Goal: Task Accomplishment & Management: Complete application form

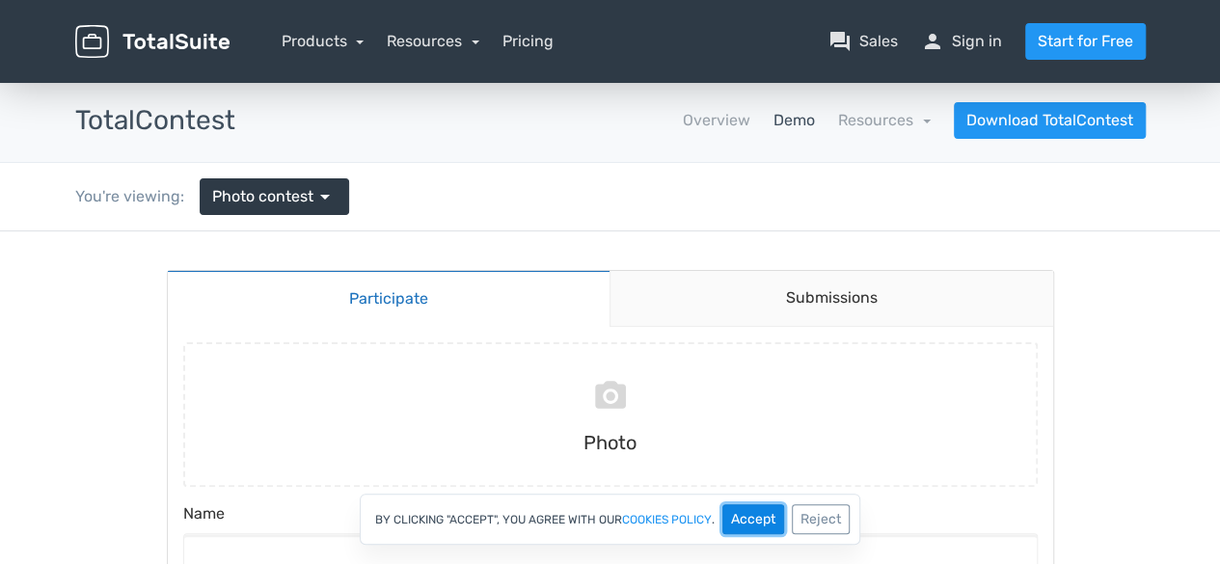
click at [760, 522] on button "Accept" at bounding box center [753, 519] width 62 height 30
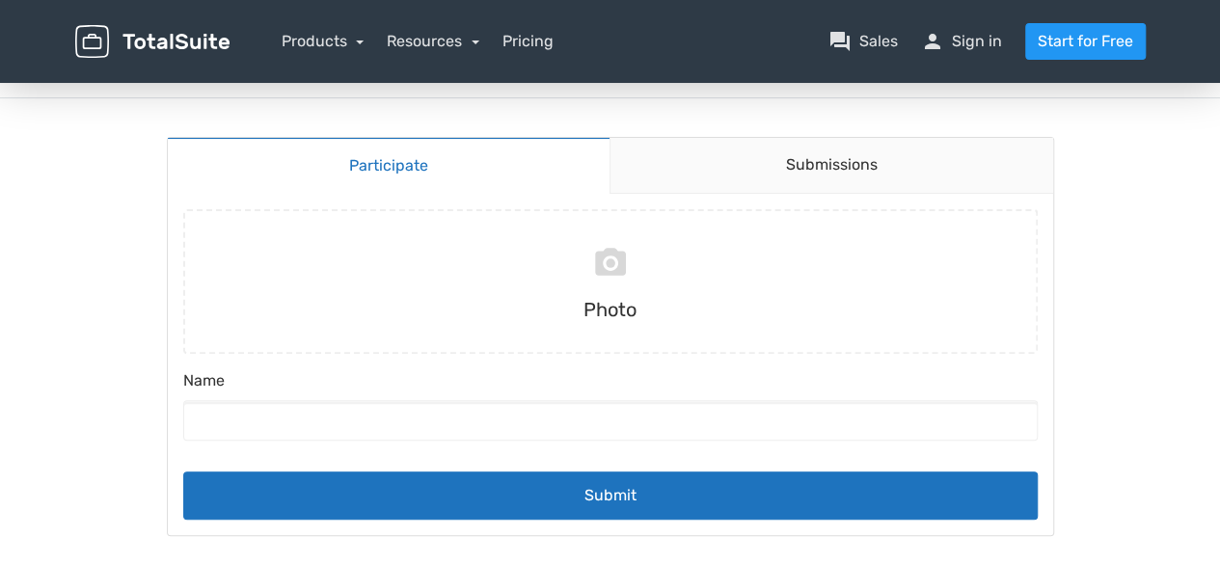
scroll to position [160, 0]
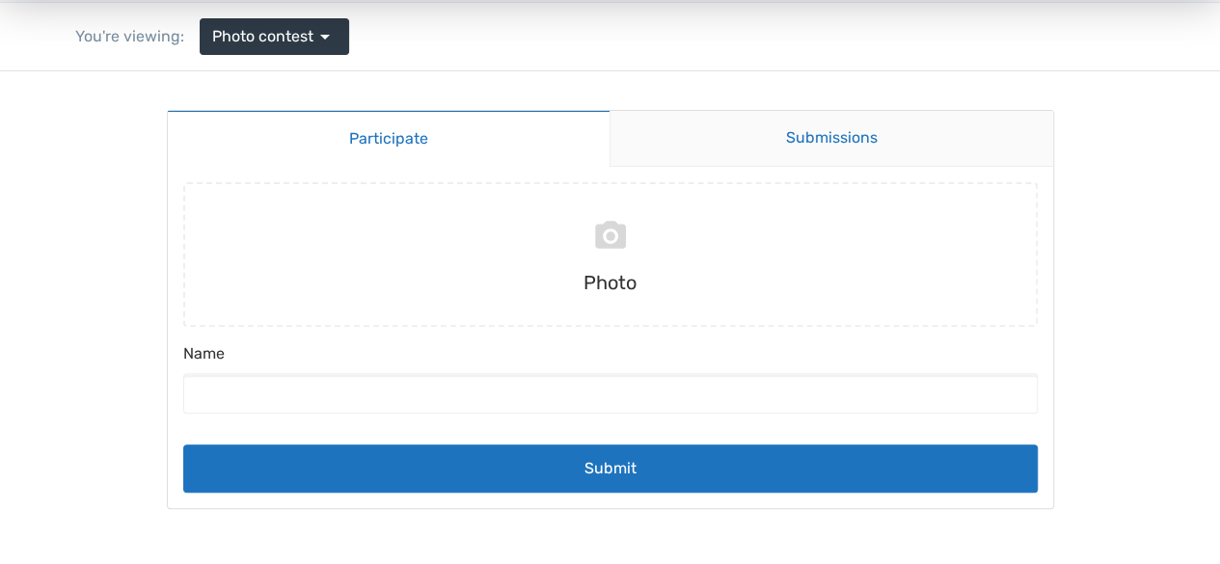
click at [881, 133] on link "Submissions" at bounding box center [830, 139] width 443 height 56
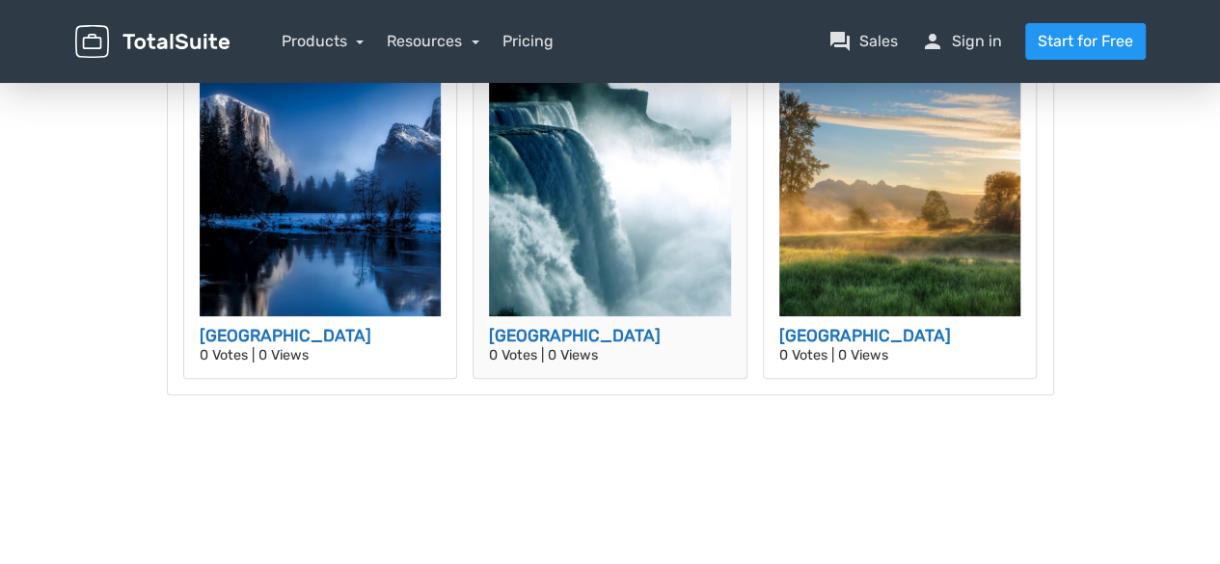
click at [661, 244] on img at bounding box center [610, 195] width 242 height 242
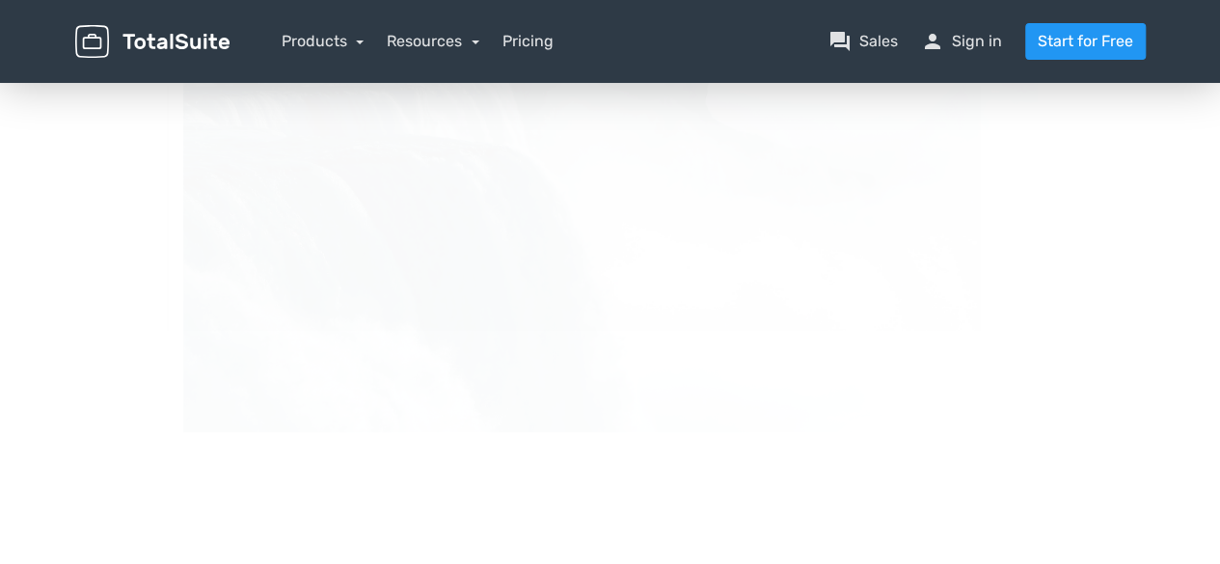
scroll to position [0, 0]
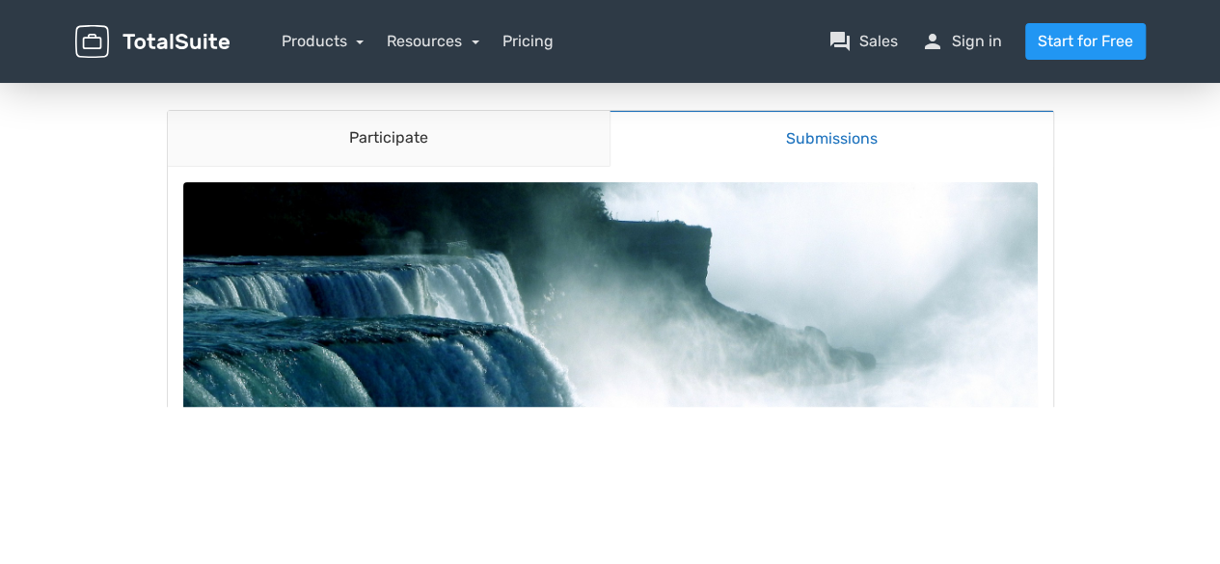
click at [320, 36] on link "Products" at bounding box center [323, 41] width 83 height 18
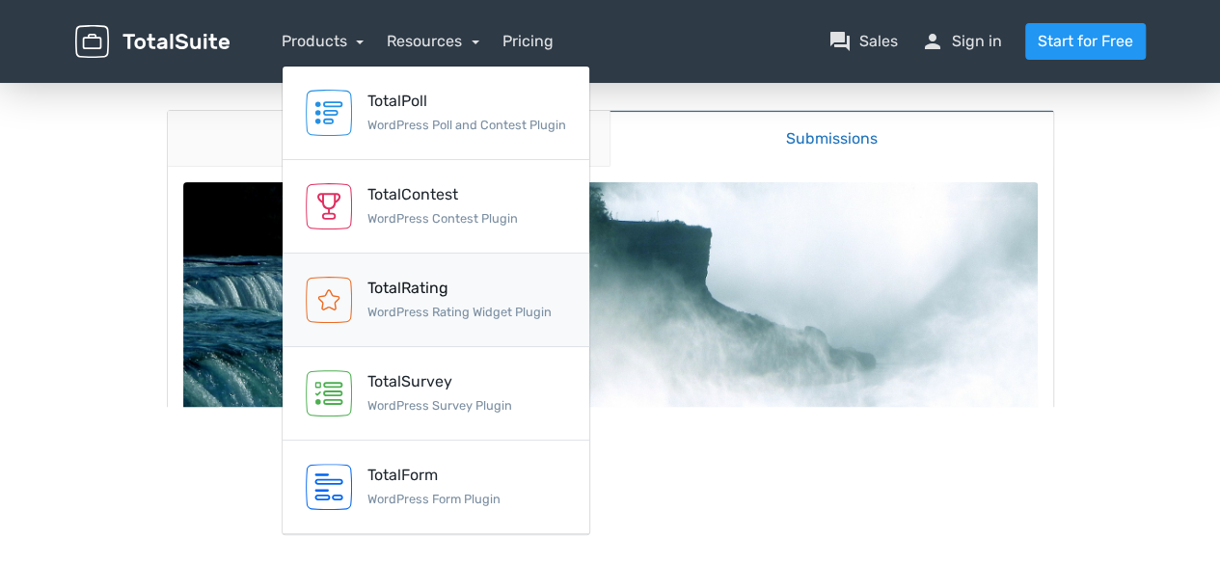
click at [438, 309] on small "WordPress Rating Widget Plugin" at bounding box center [459, 312] width 184 height 14
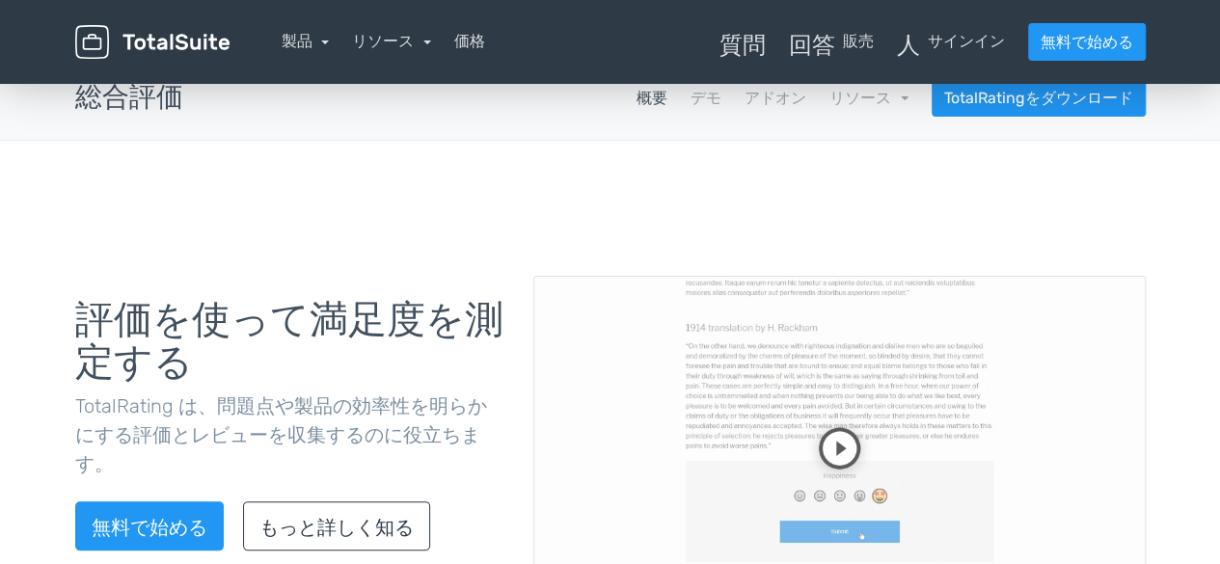
scroll to position [2, 0]
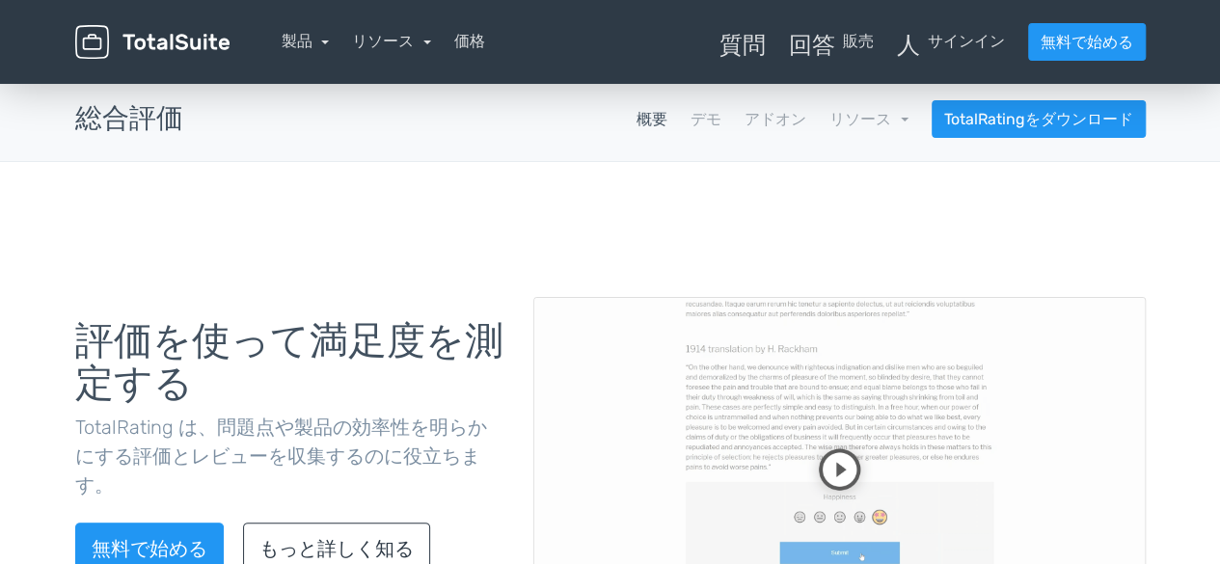
click at [829, 473] on video at bounding box center [839, 469] width 612 height 345
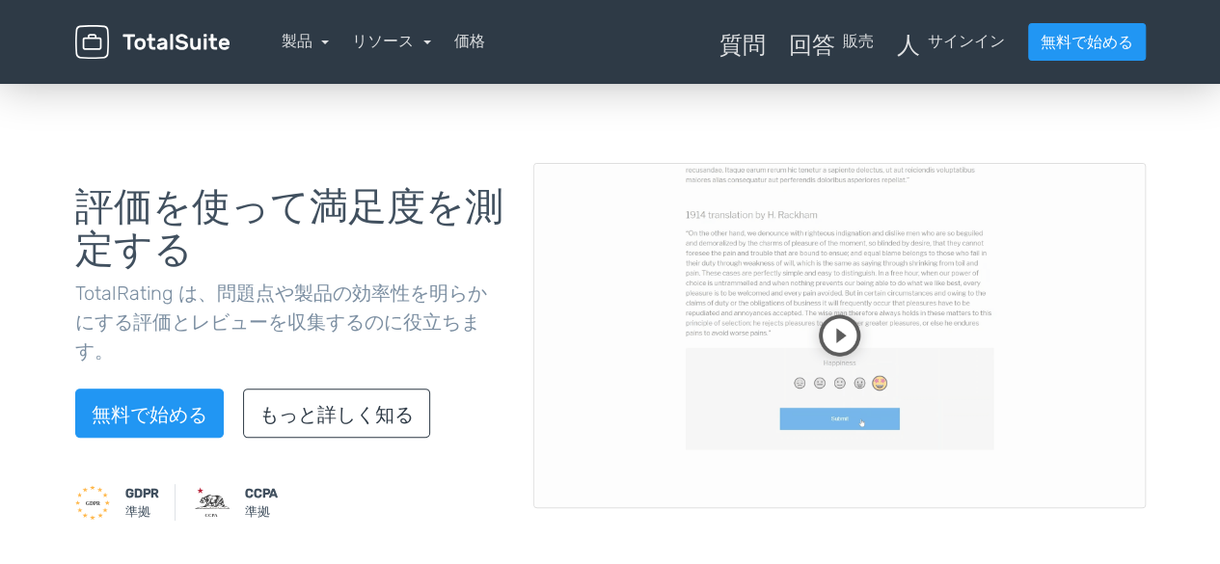
scroll to position [163, 0]
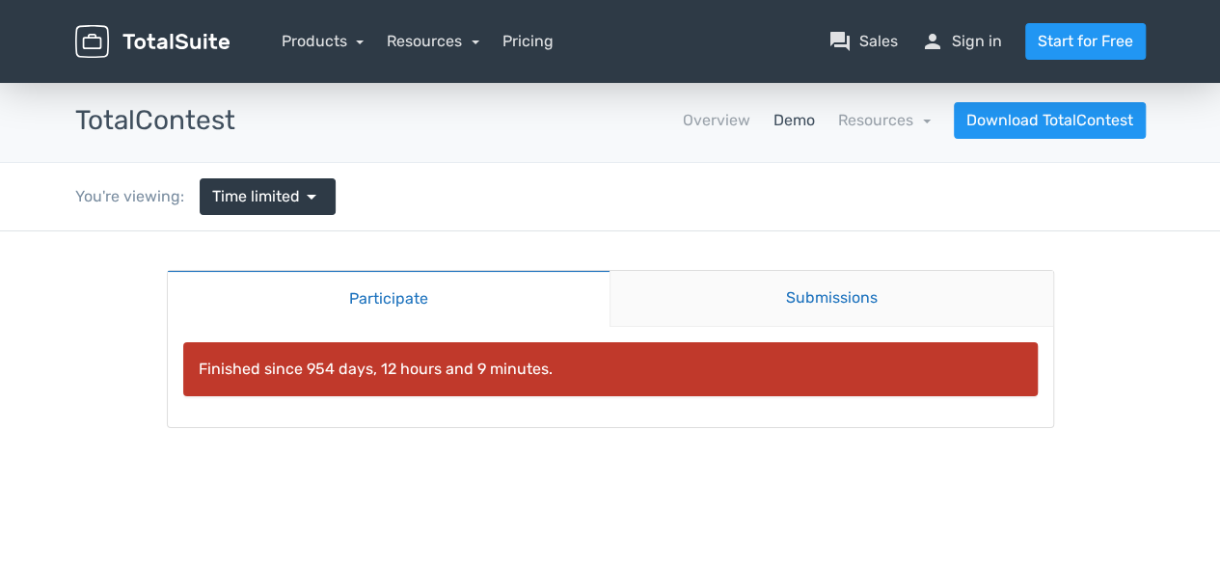
click at [729, 305] on link "Submissions" at bounding box center [830, 299] width 443 height 56
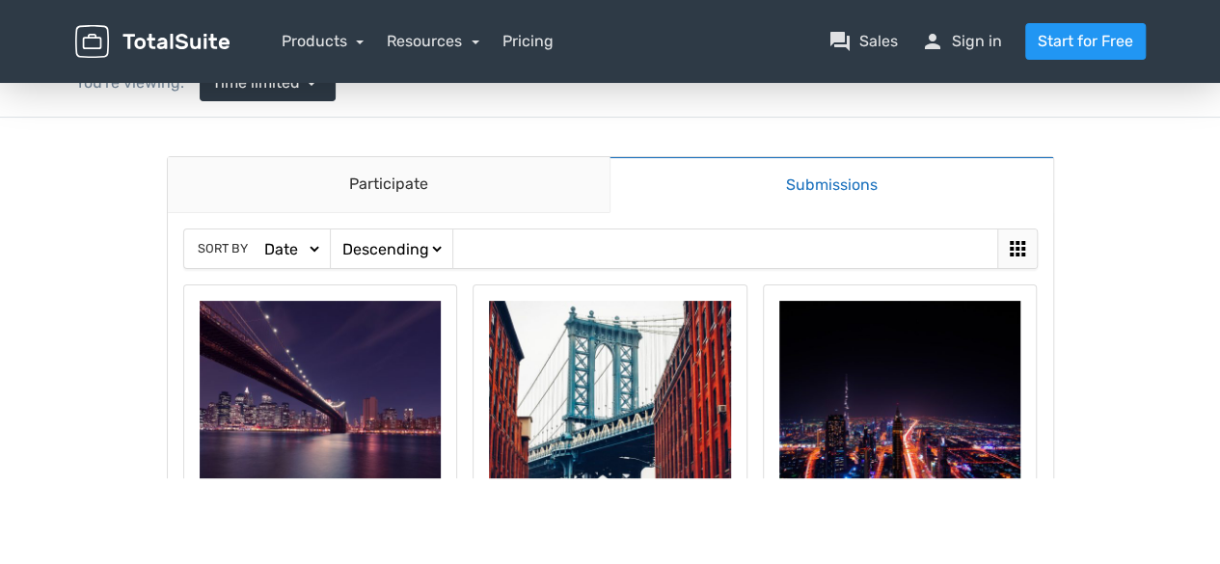
scroll to position [160, 0]
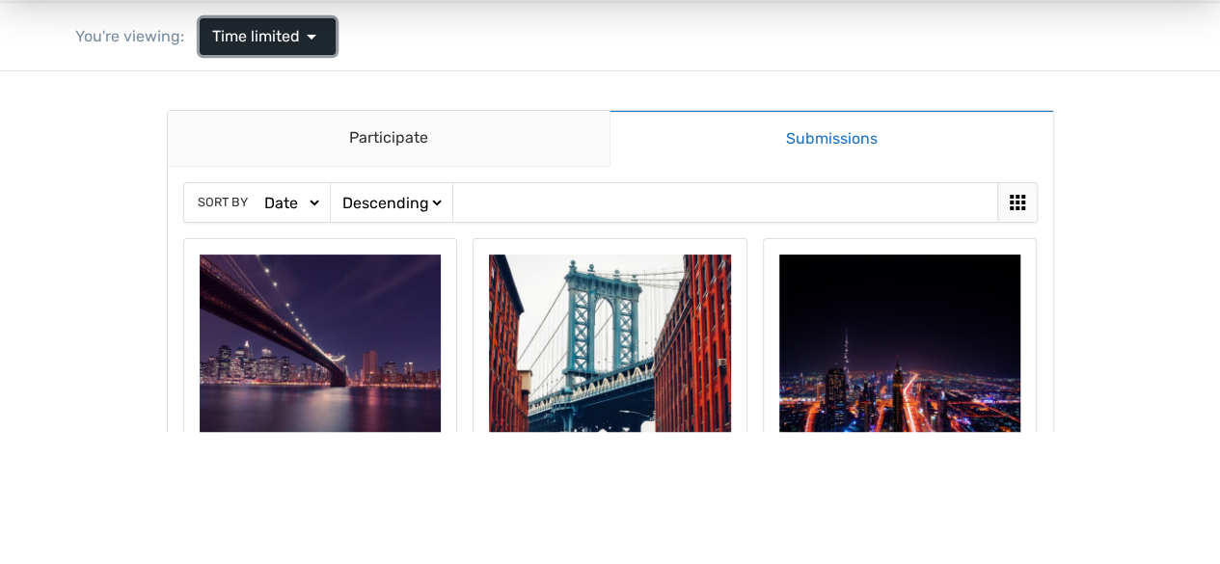
click at [307, 26] on span "arrow_drop_down" at bounding box center [311, 36] width 23 height 23
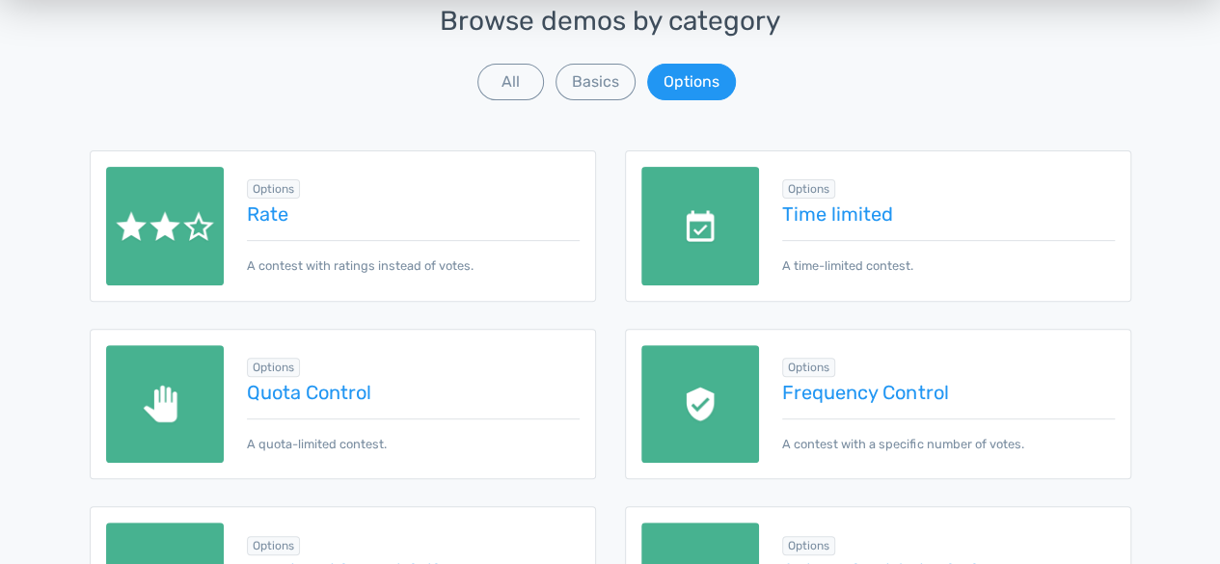
scroll to position [321, 0]
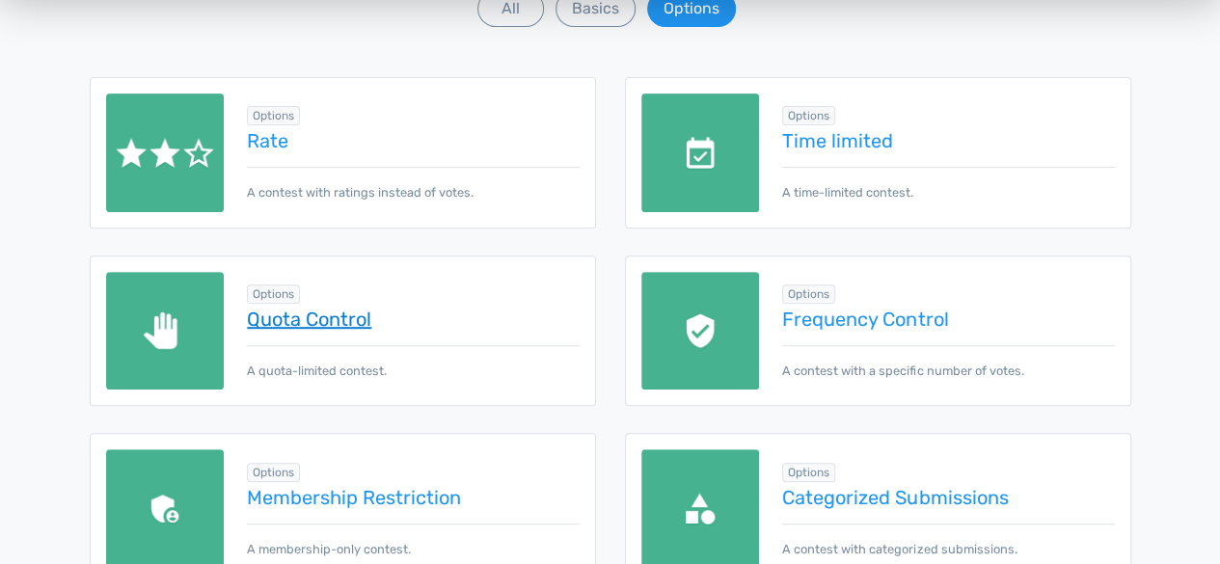
click at [363, 316] on link "Quota Control" at bounding box center [413, 319] width 332 height 21
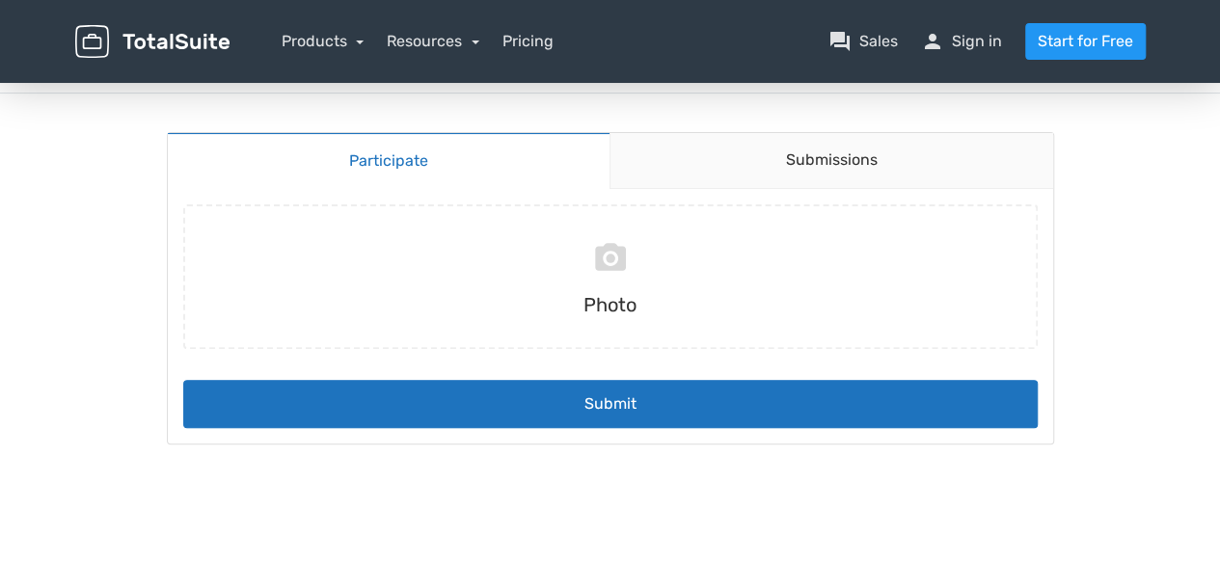
scroll to position [160, 0]
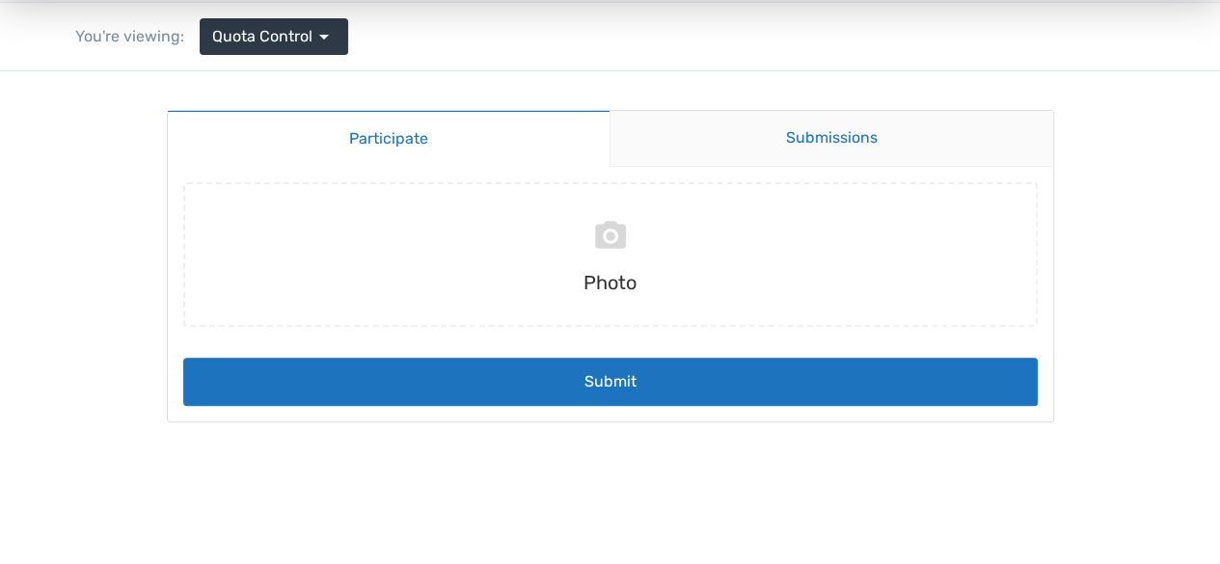
click at [779, 155] on link "Submissions" at bounding box center [830, 139] width 443 height 56
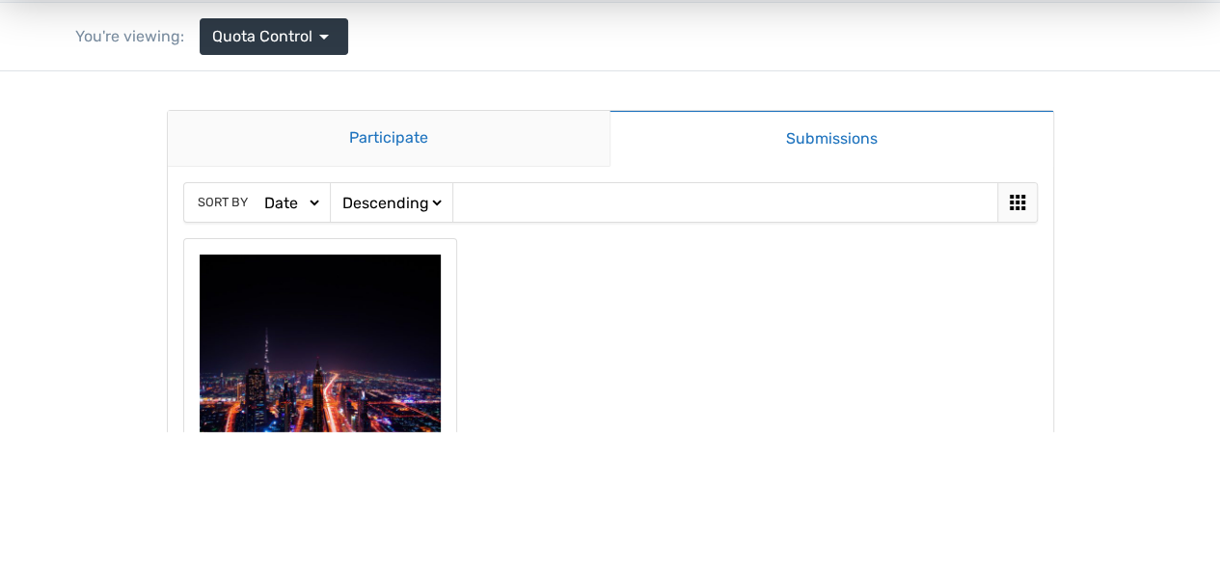
click at [484, 140] on link "Participate" at bounding box center [389, 139] width 443 height 56
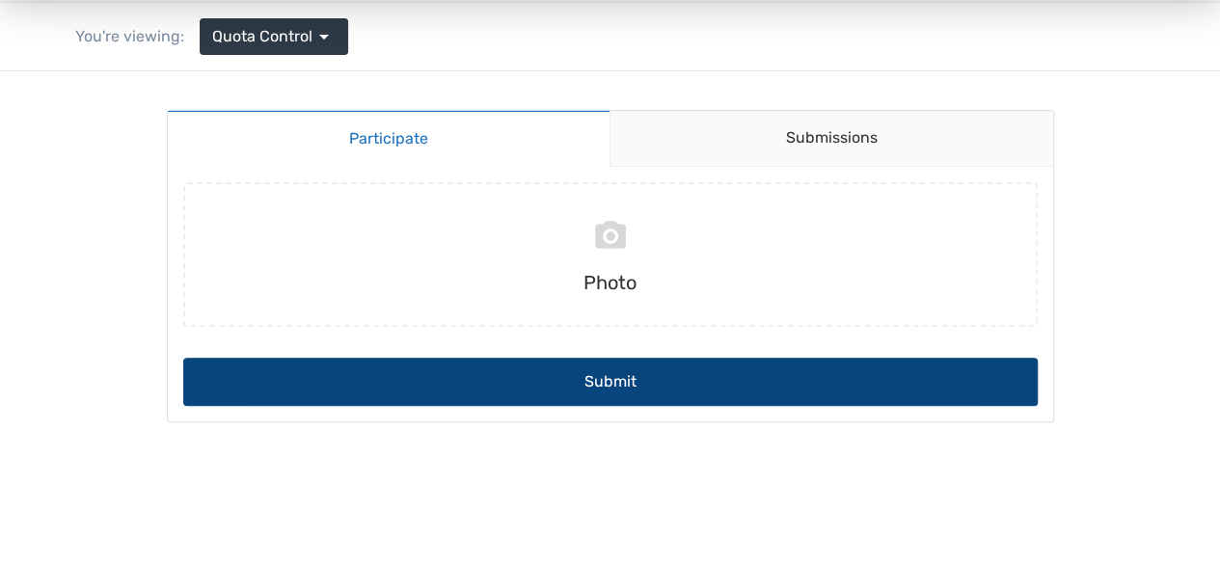
click at [627, 373] on button "Submit" at bounding box center [610, 382] width 854 height 48
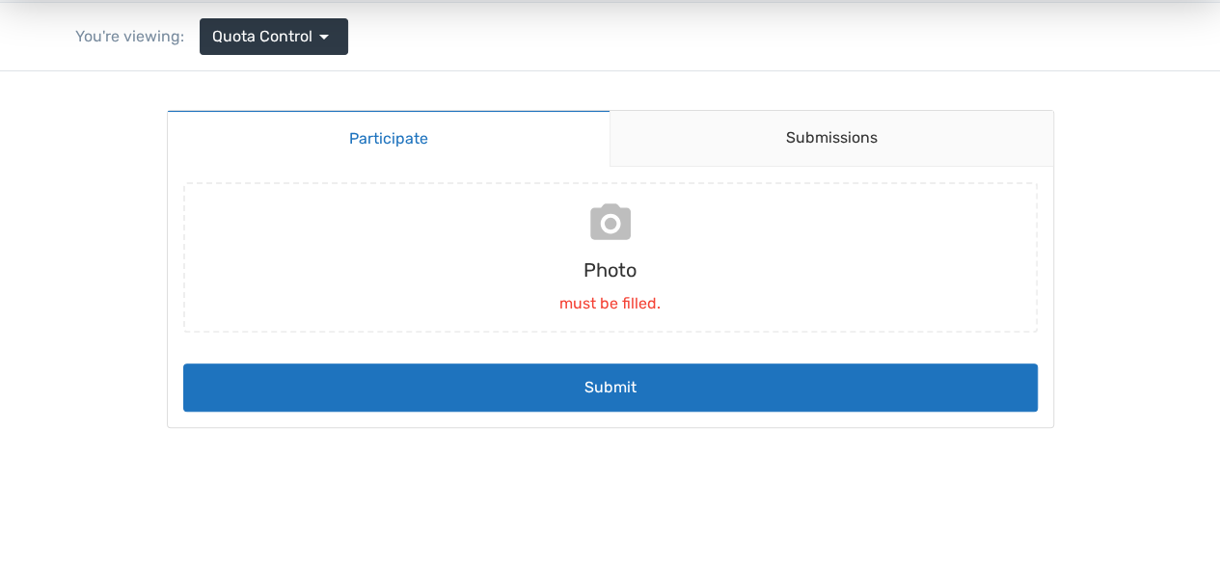
click at [632, 277] on input "file" at bounding box center [610, 257] width 870 height 150
type input "C:\fakepath\line_oa_chat_250911_165319.jpg"
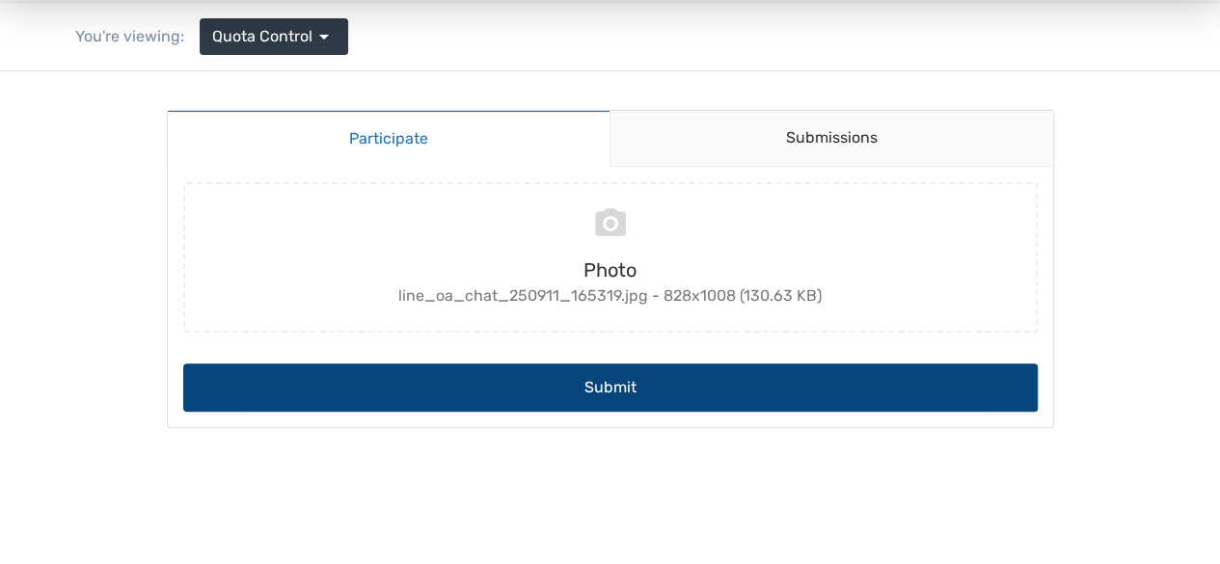
click at [608, 382] on button "Submit" at bounding box center [610, 387] width 854 height 48
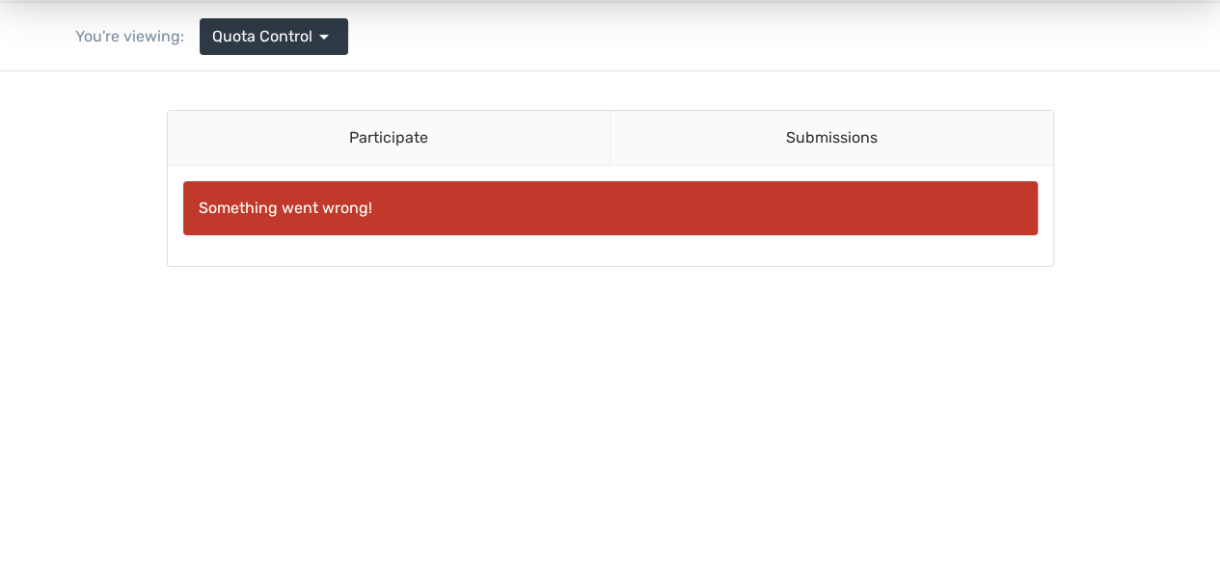
scroll to position [0, 0]
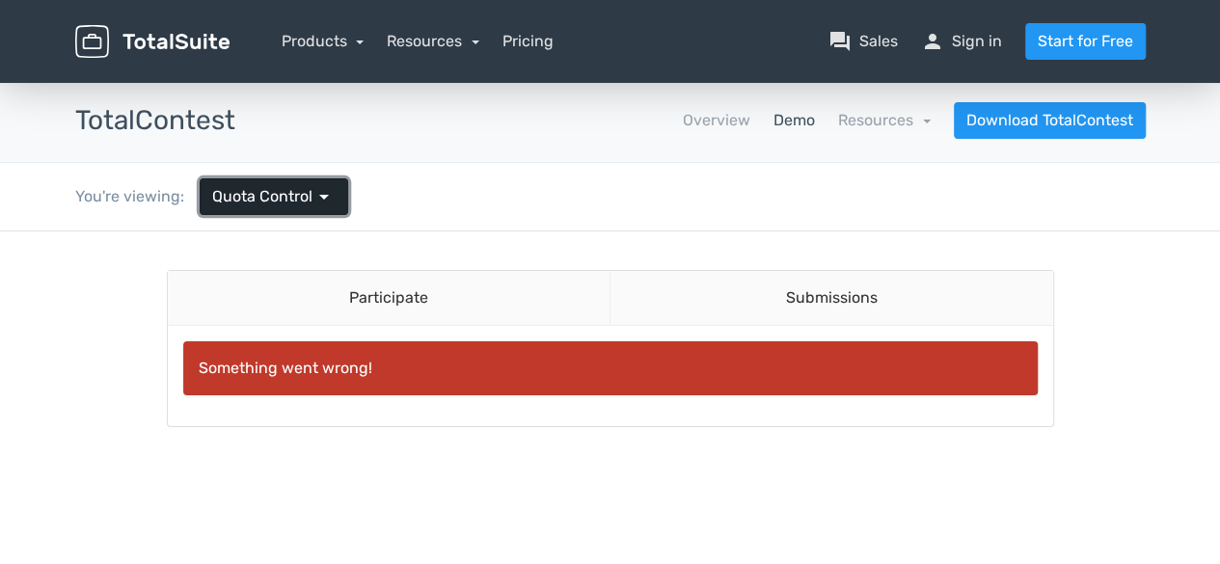
click at [293, 198] on span "Quota Control" at bounding box center [262, 196] width 100 height 23
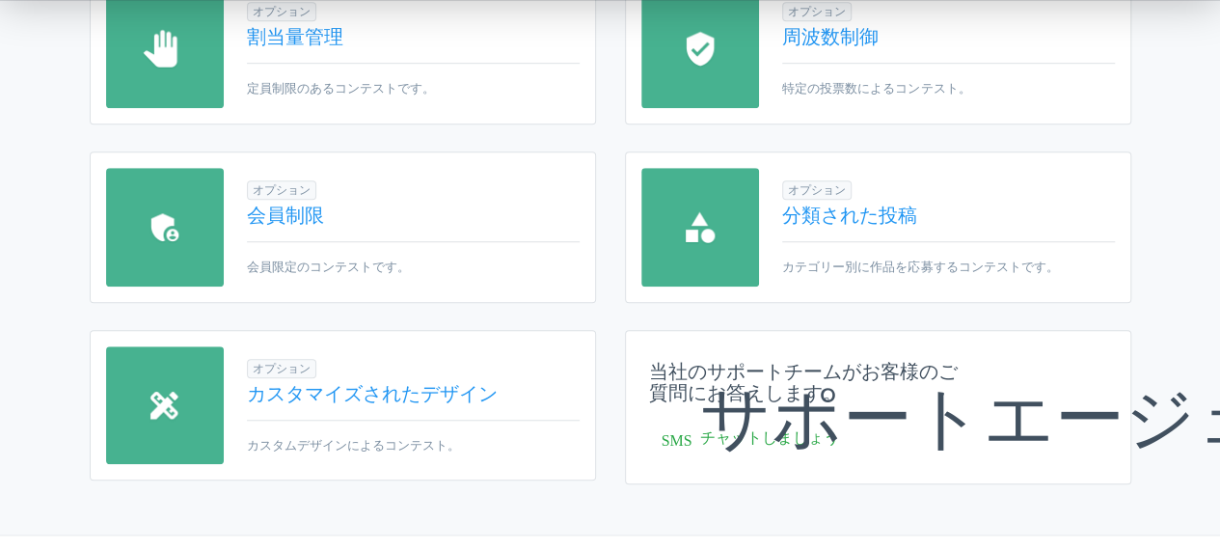
scroll to position [644, 0]
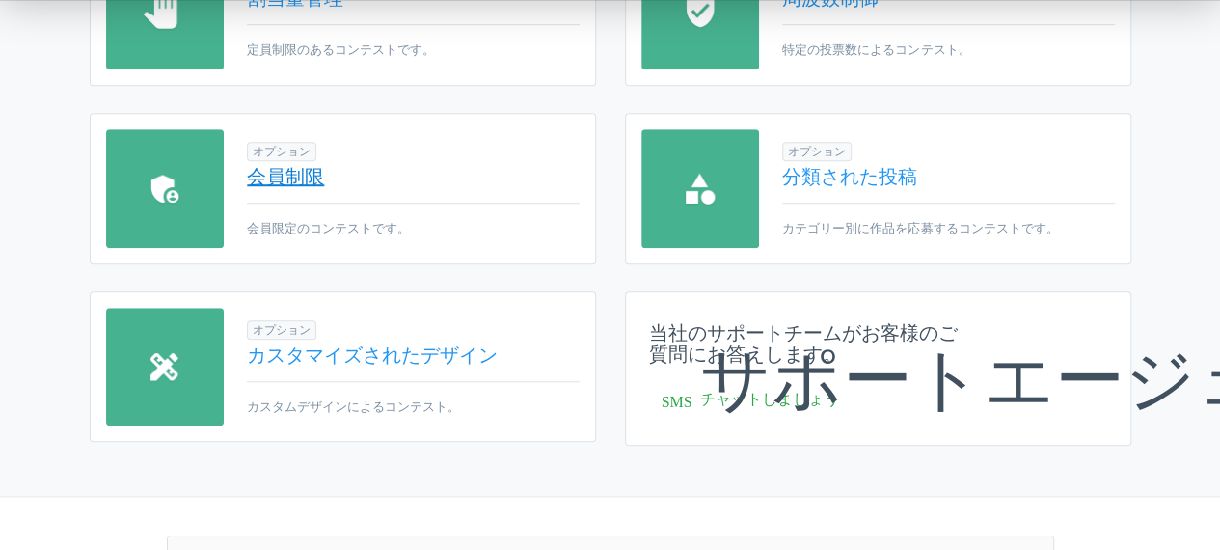
click at [311, 171] on font "会員制限" at bounding box center [285, 176] width 77 height 23
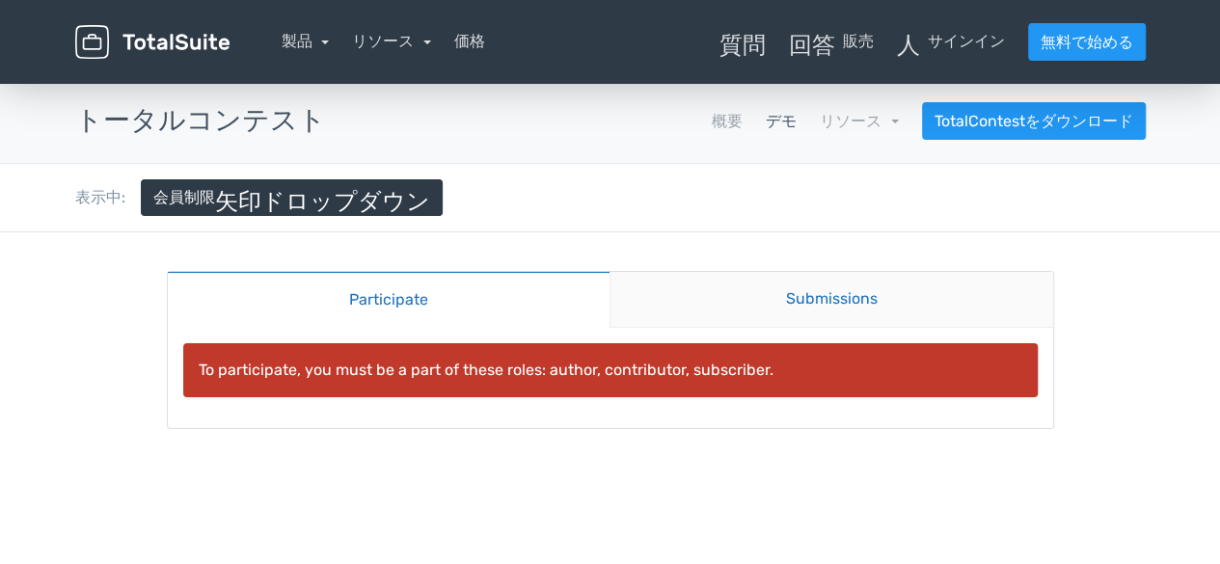
click at [629, 287] on link "Submissions" at bounding box center [830, 300] width 443 height 56
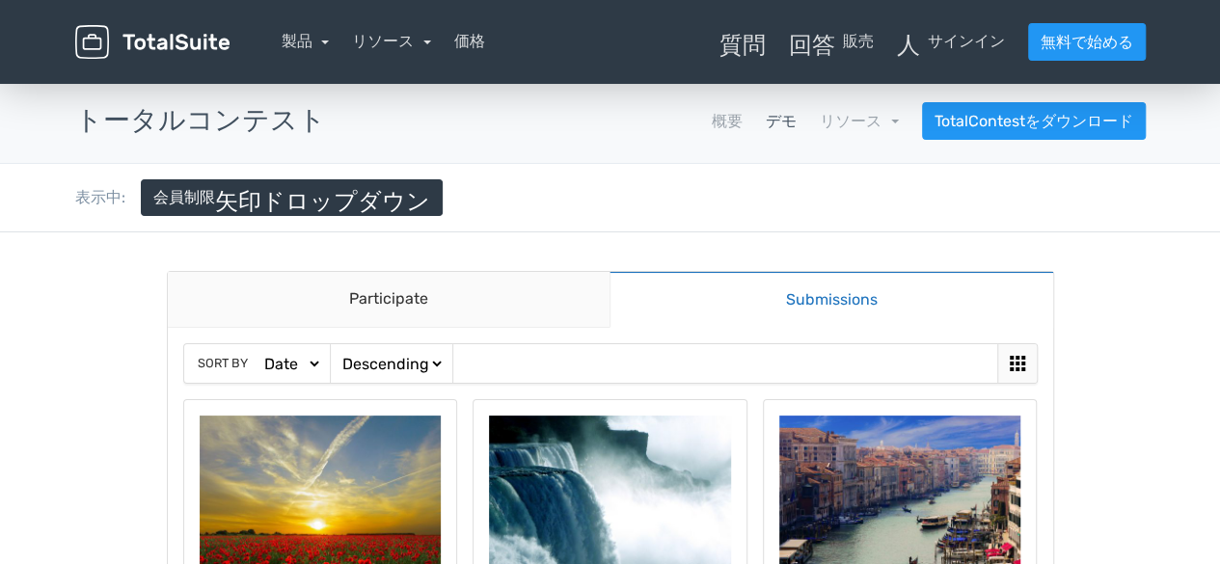
click at [691, 283] on link "Submissions" at bounding box center [830, 299] width 443 height 57
click at [712, 301] on link "Submissions" at bounding box center [830, 299] width 443 height 57
click at [557, 295] on link "Participate" at bounding box center [389, 300] width 443 height 56
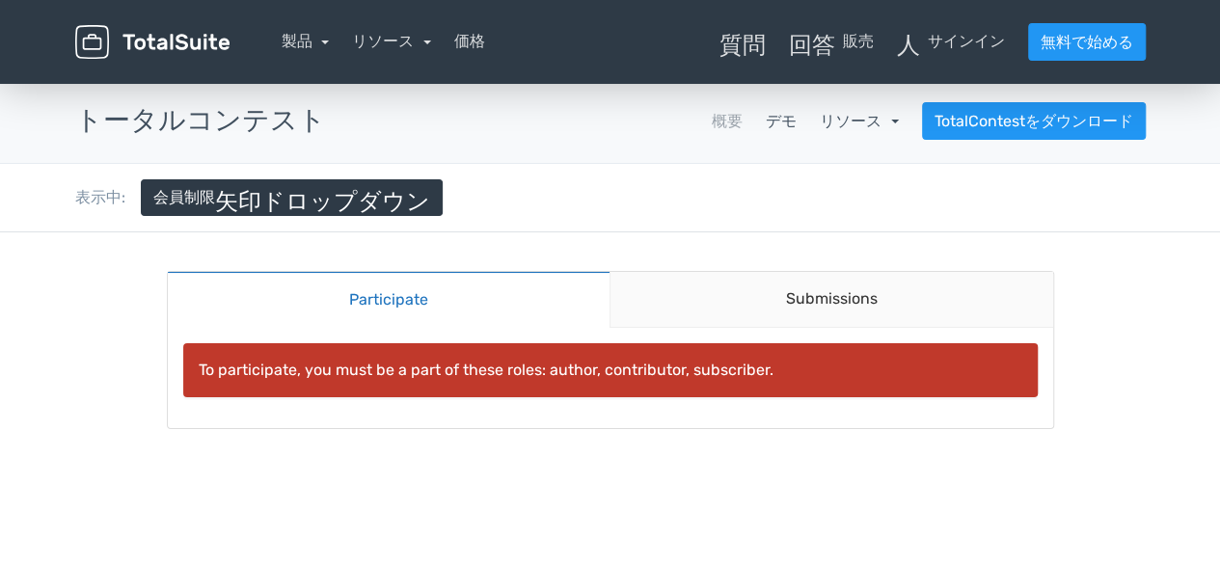
click at [840, 121] on font "リソース" at bounding box center [850, 121] width 62 height 18
click at [378, 40] on font "リソース" at bounding box center [383, 41] width 62 height 18
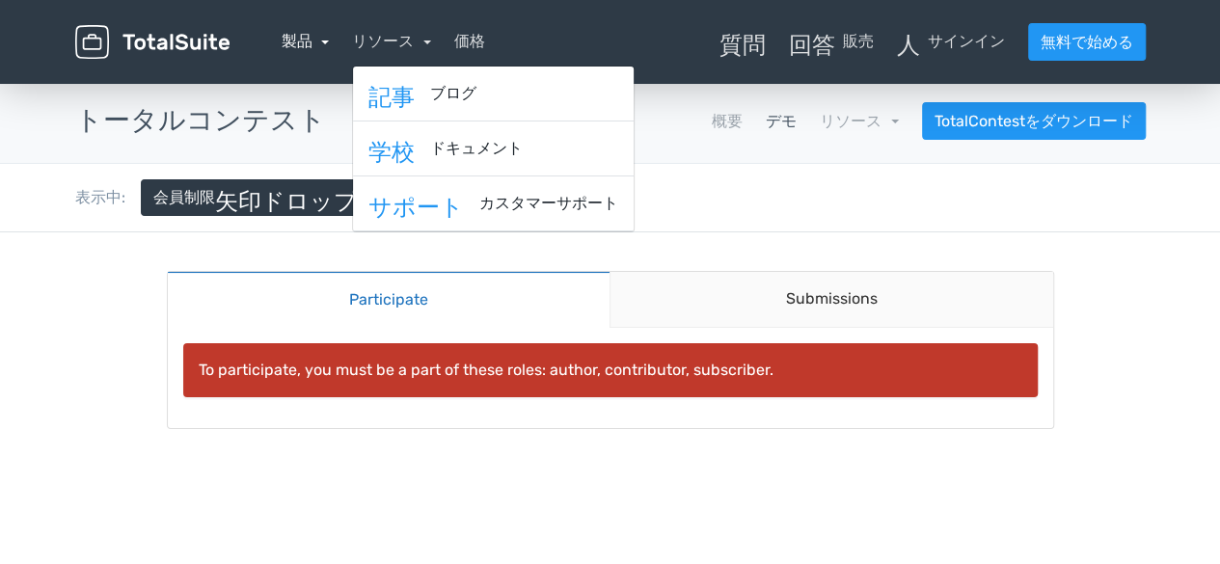
click at [310, 39] on font "製品" at bounding box center [297, 41] width 31 height 18
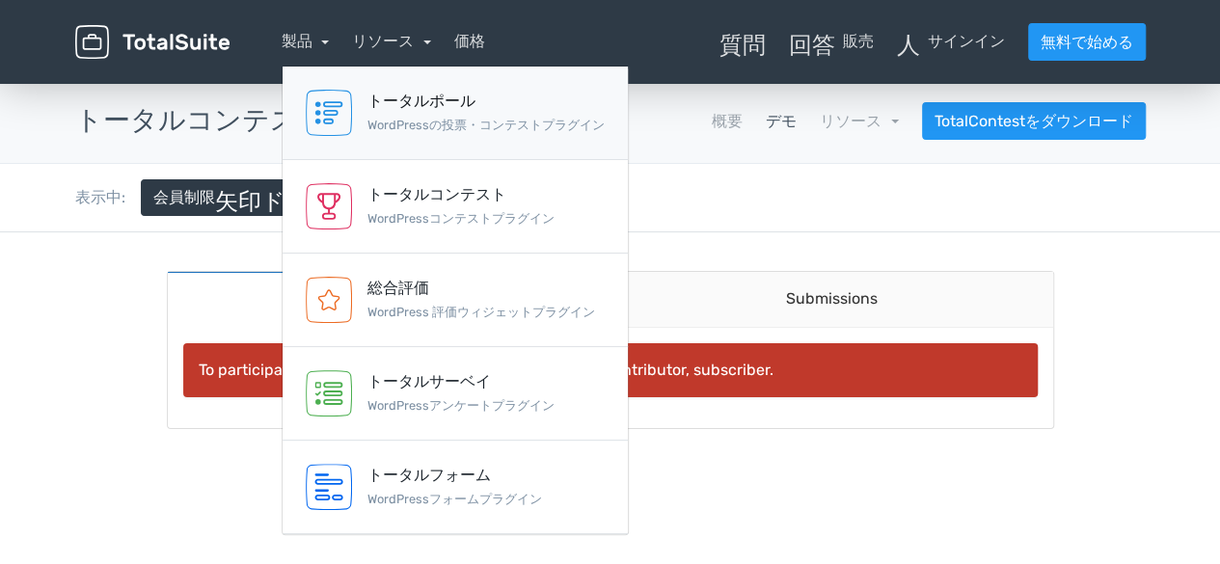
click at [469, 124] on font "WordPressの投票・コンテストプラグイン" at bounding box center [485, 125] width 237 height 14
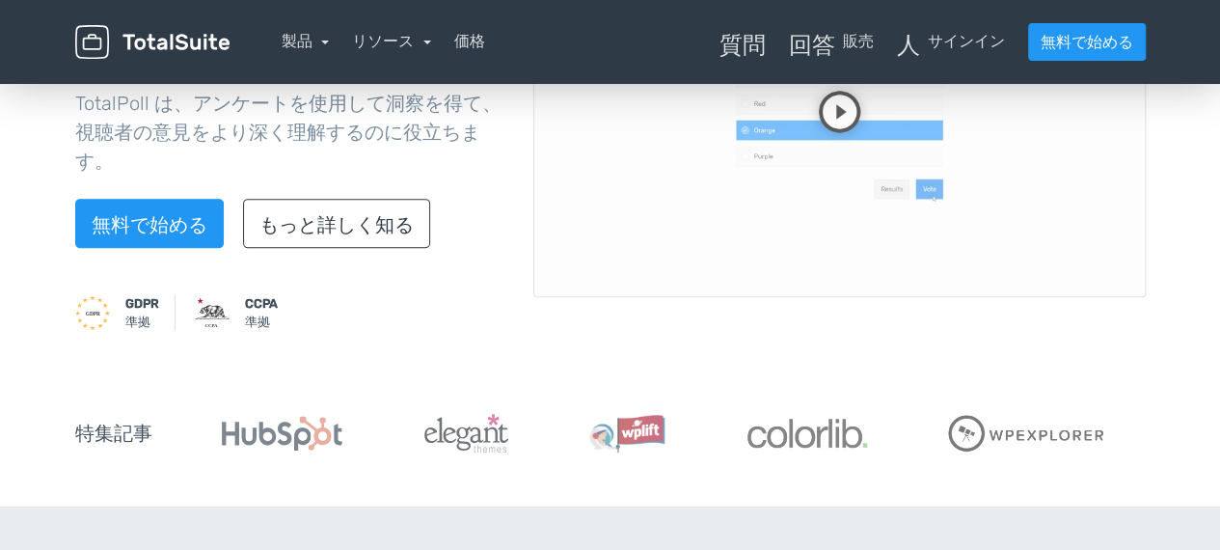
scroll to position [341, 0]
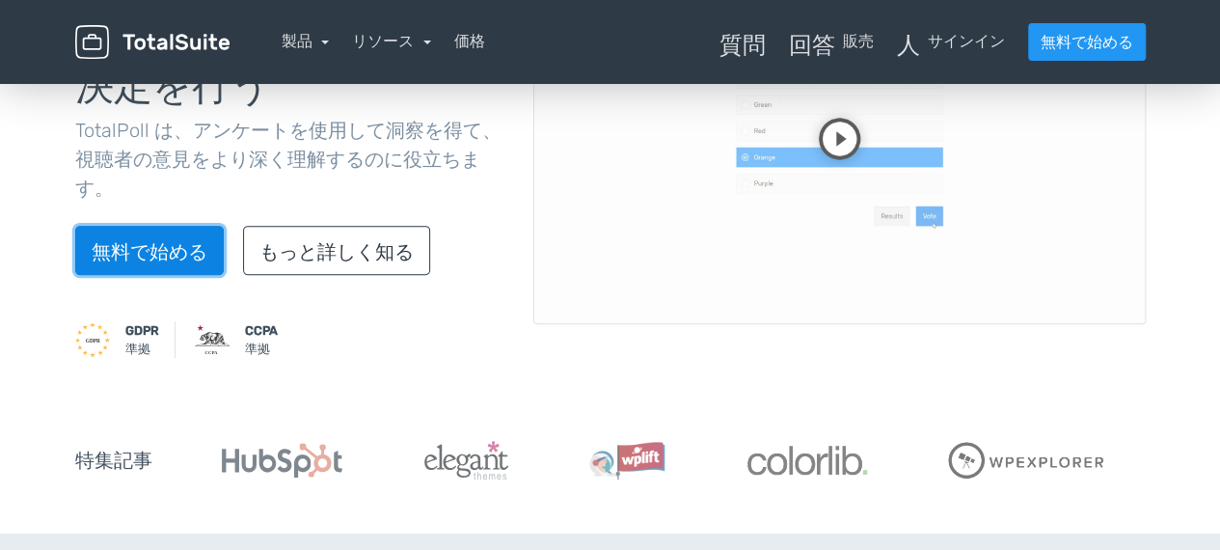
click at [183, 251] on font "無料で始める" at bounding box center [150, 251] width 116 height 23
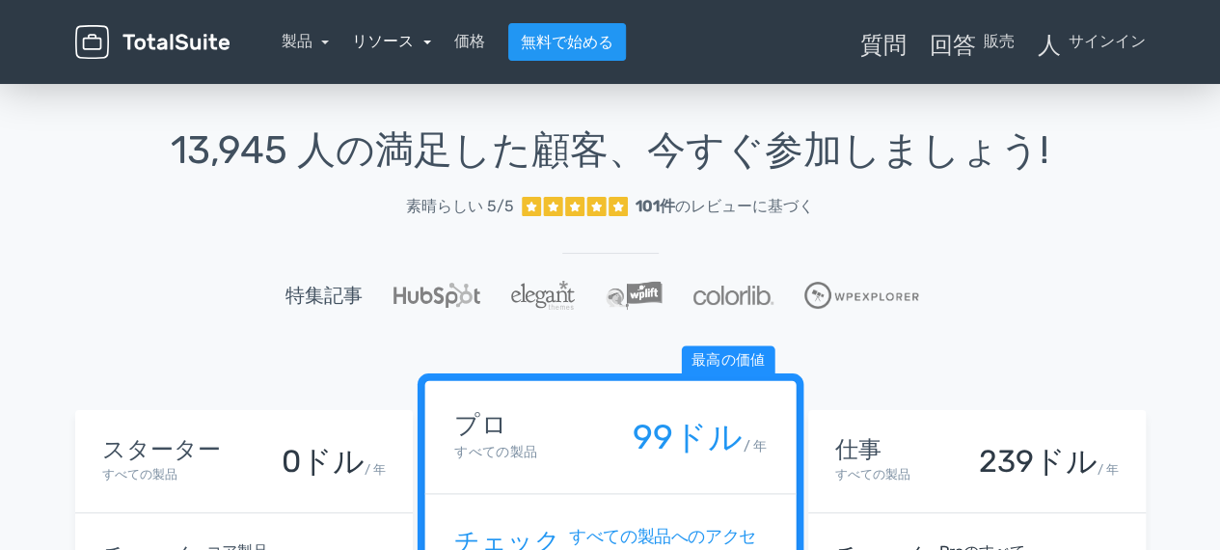
click at [416, 46] on link "リソース" at bounding box center [391, 41] width 79 height 18
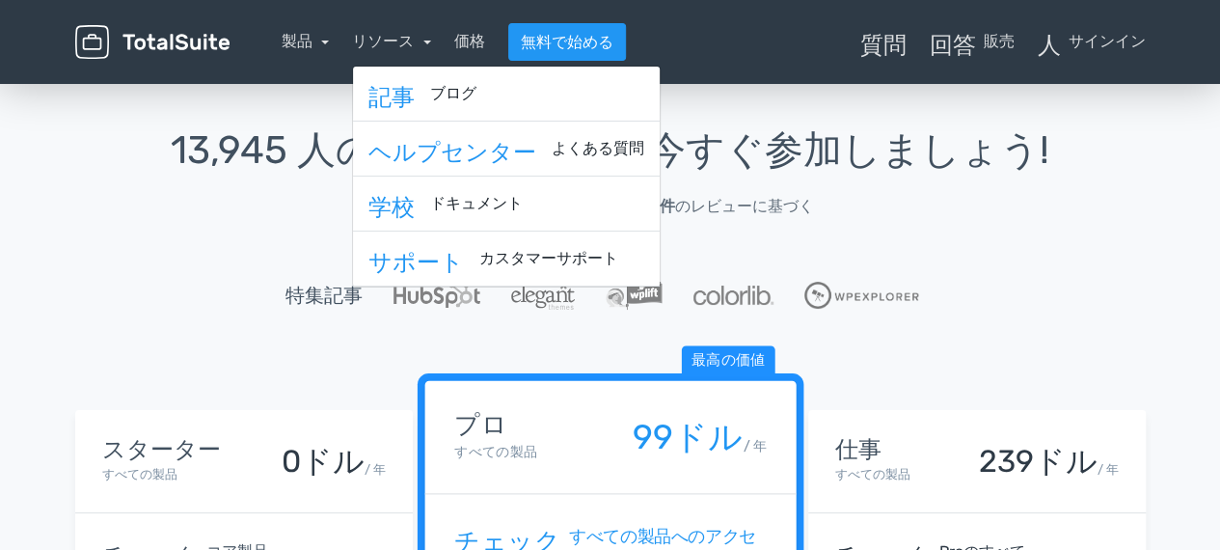
click at [334, 45] on nav "製品 トータルポール WordPressの投票・コンテストプラグイン トータルコンテスト WordPressコンテストプラグイン 記事" at bounding box center [702, 42] width 916 height 38
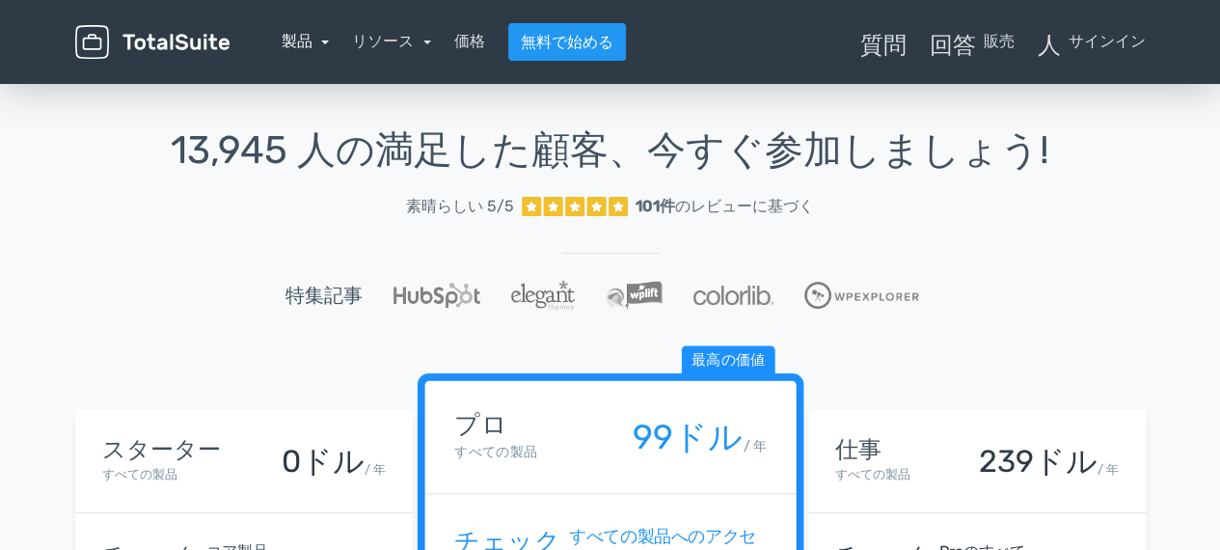
click at [321, 44] on link "製品" at bounding box center [306, 41] width 48 height 18
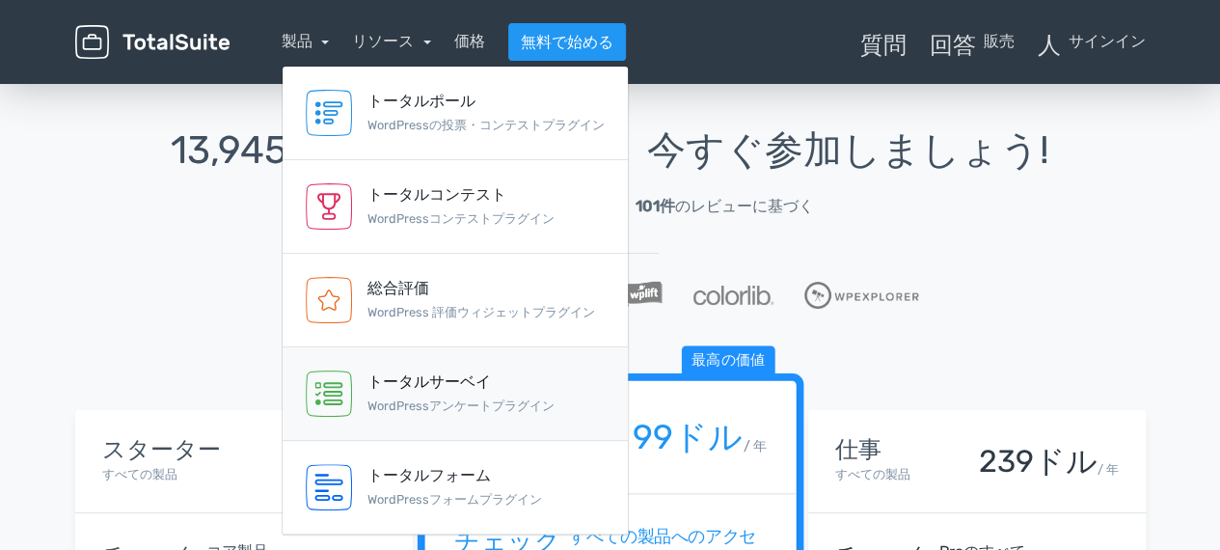
click at [442, 375] on font "トータルサーベイ" at bounding box center [428, 381] width 123 height 18
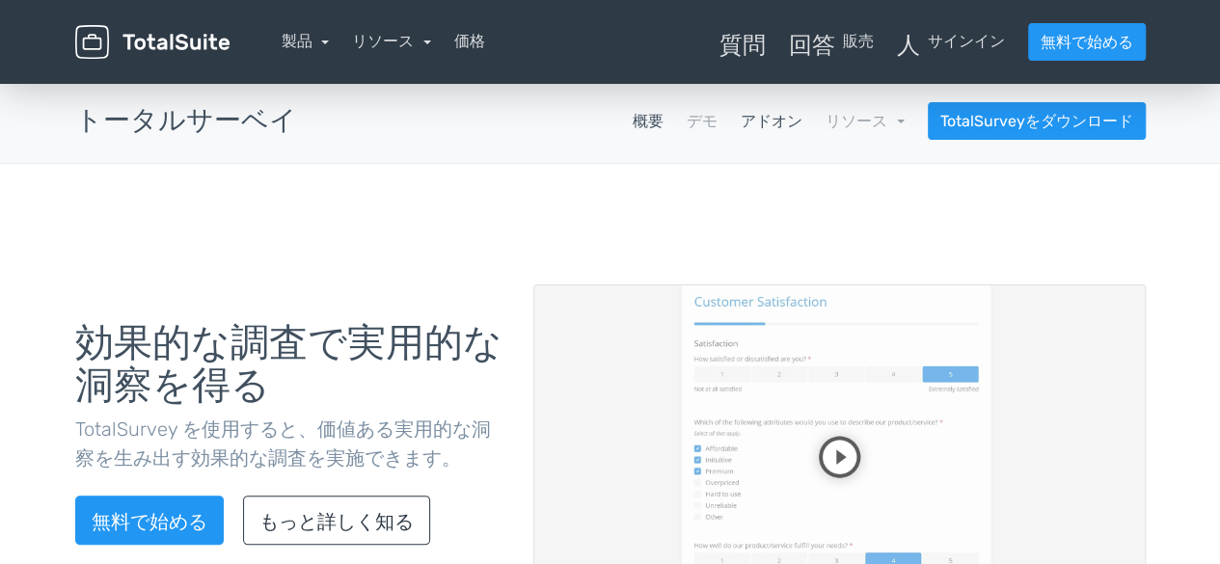
click at [760, 121] on font "アドオン" at bounding box center [771, 121] width 62 height 18
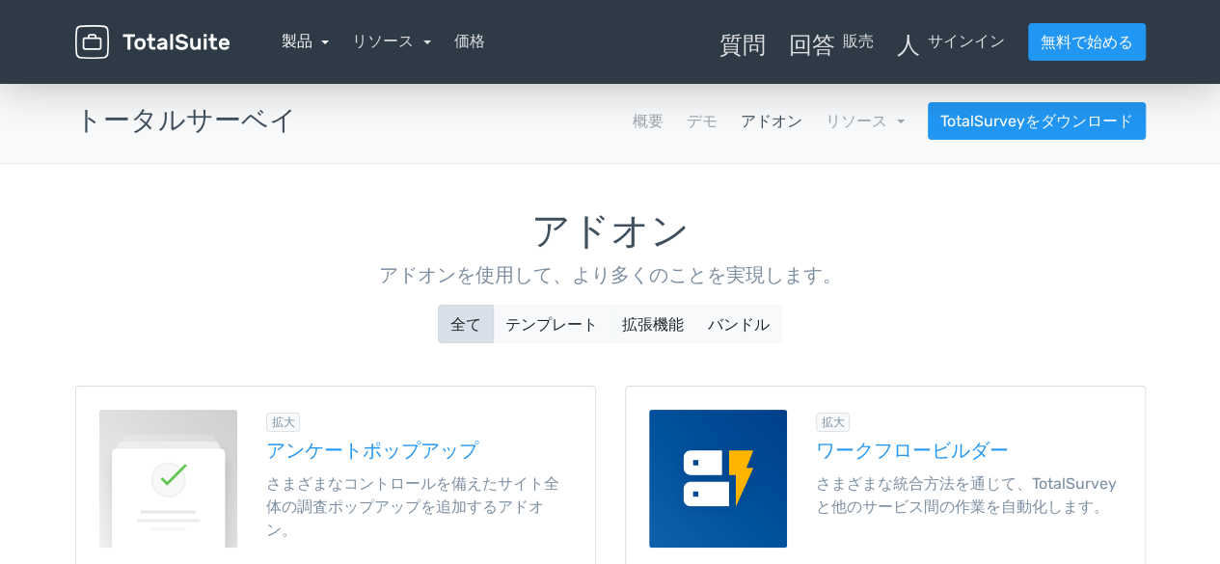
click at [322, 47] on link "製品" at bounding box center [306, 41] width 48 height 18
